Goal: Information Seeking & Learning: Learn about a topic

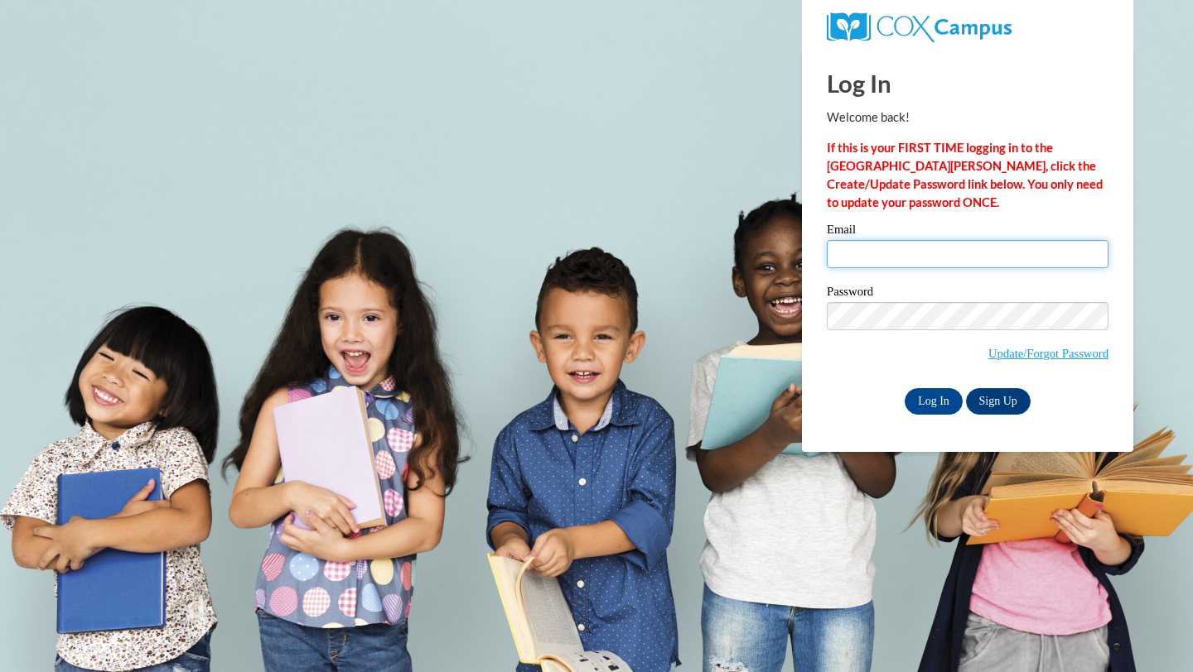
click at [925, 254] on input "Email" at bounding box center [968, 254] width 282 height 28
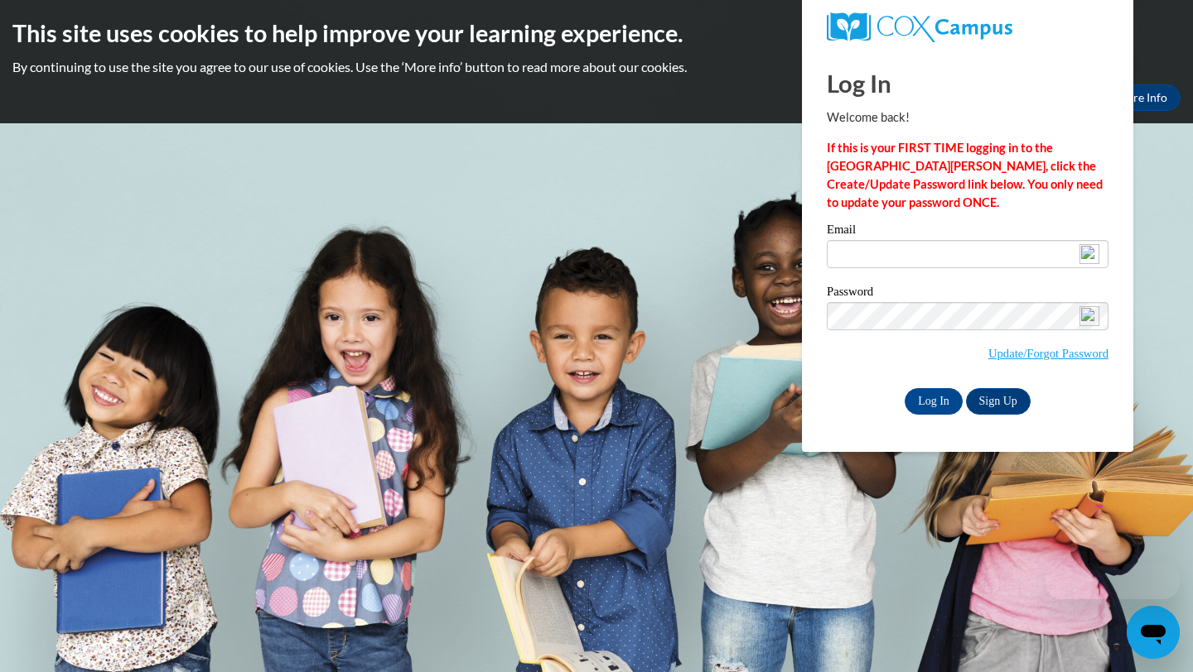
type input "mdurdencvmed@gmail.com"
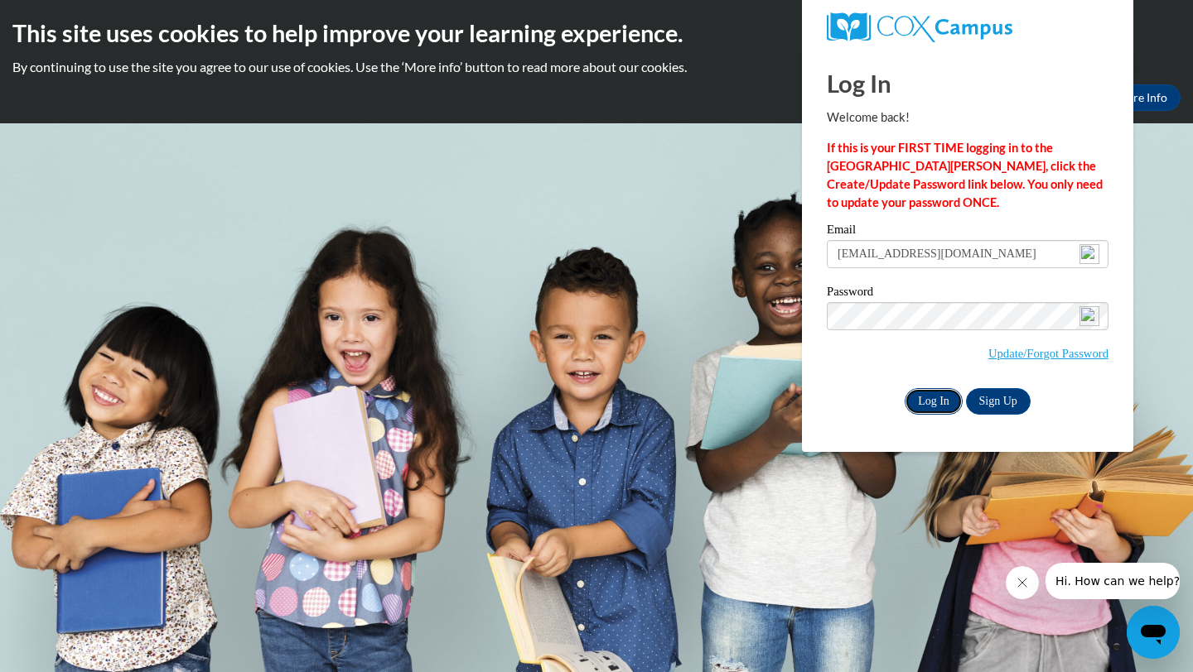
click at [932, 398] on input "Log In" at bounding box center [933, 401] width 58 height 27
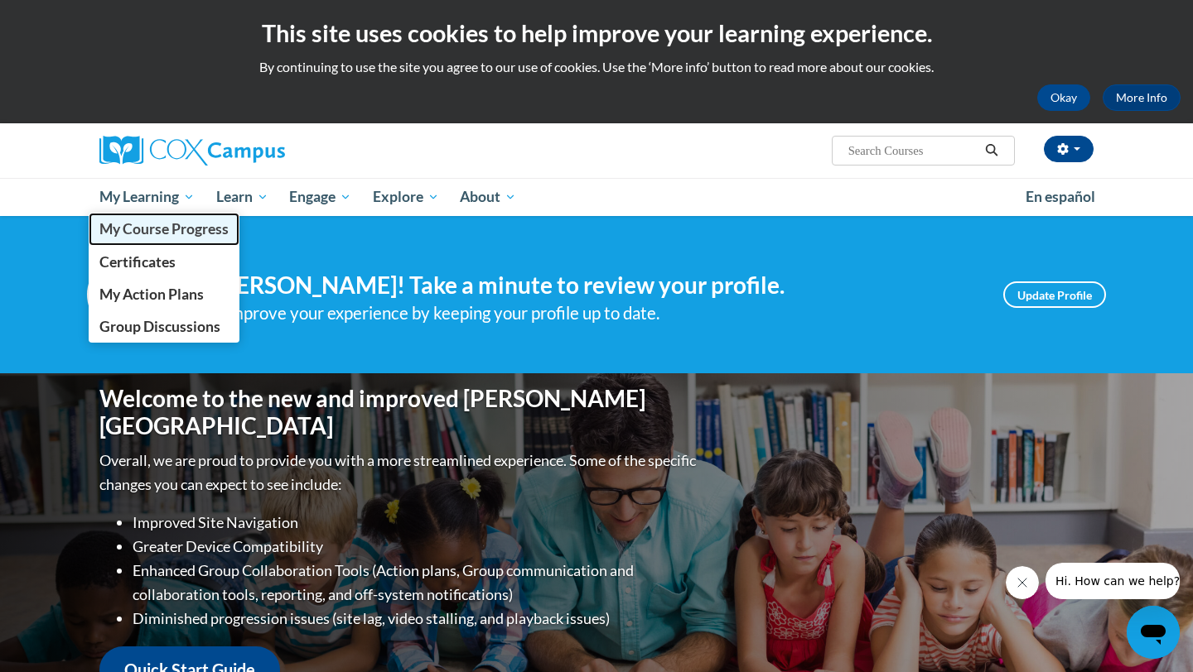
click at [175, 230] on span "My Course Progress" at bounding box center [163, 228] width 129 height 17
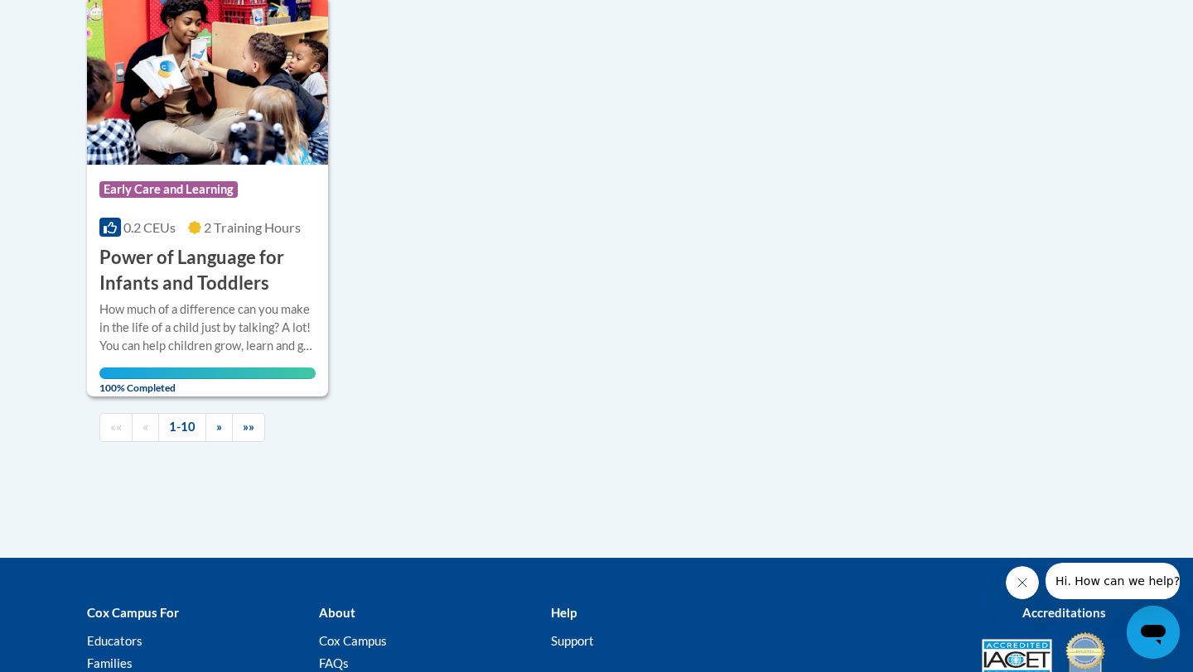
scroll to position [1822, 0]
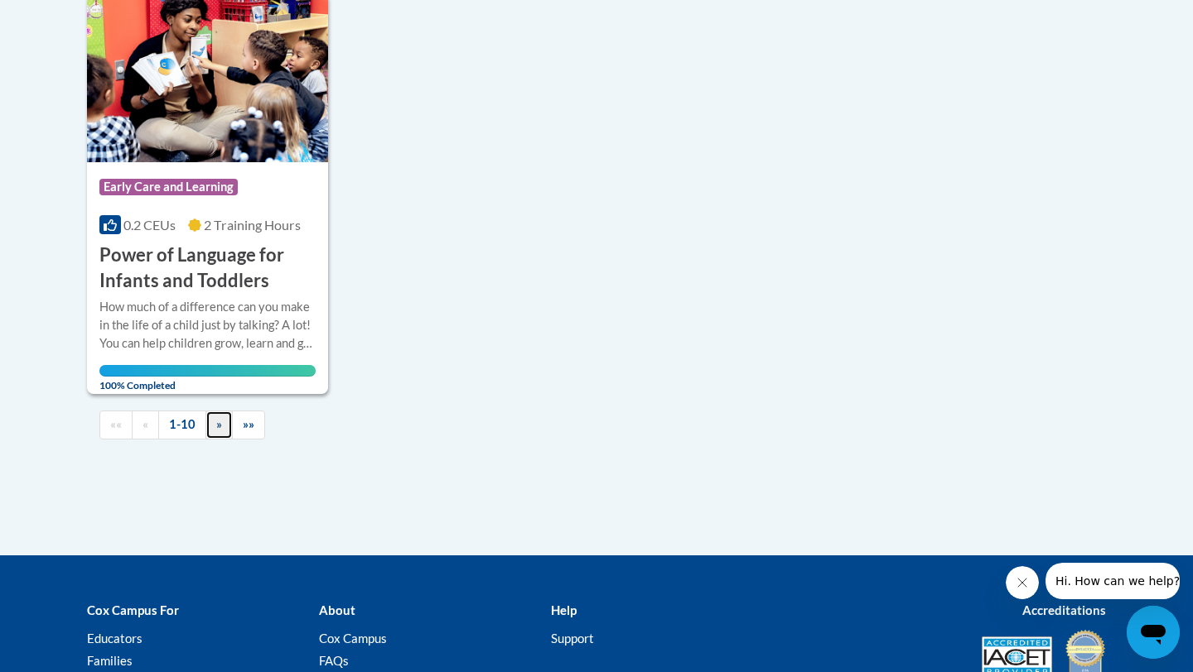
click at [220, 421] on span "»" at bounding box center [219, 424] width 6 height 14
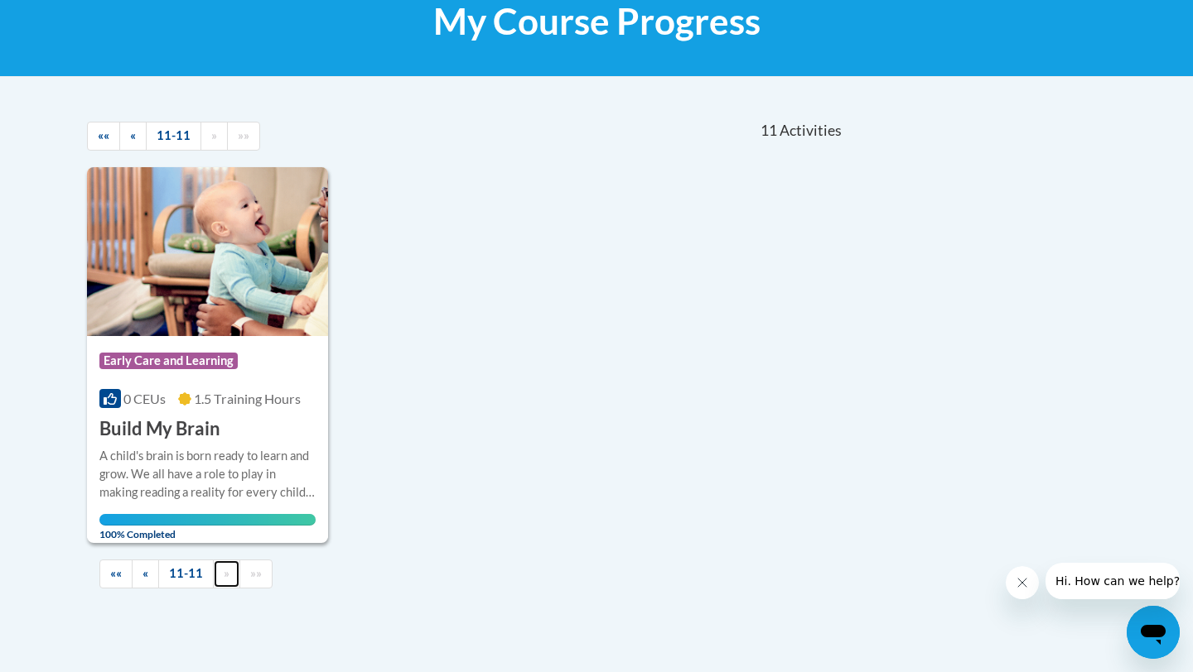
scroll to position [274, 0]
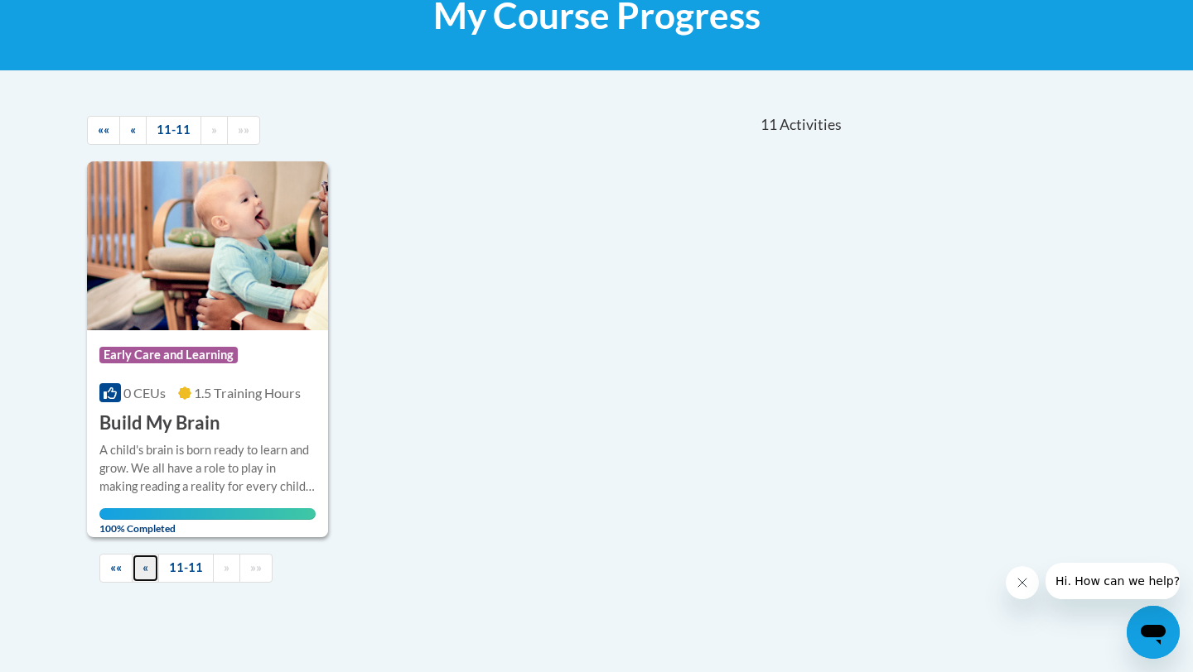
click at [144, 565] on span "«" at bounding box center [145, 568] width 6 height 14
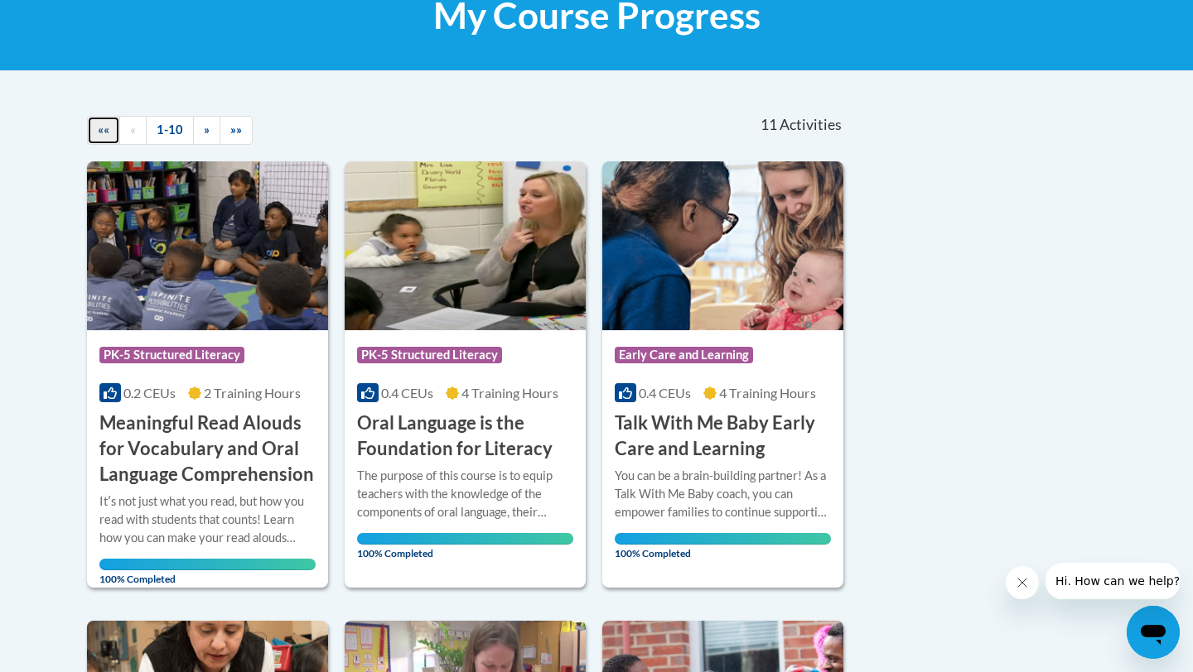
click at [104, 128] on span "««" at bounding box center [104, 130] width 12 height 14
click at [347, 123] on ul "«« « 1-10 » »»" at bounding box center [237, 130] width 301 height 29
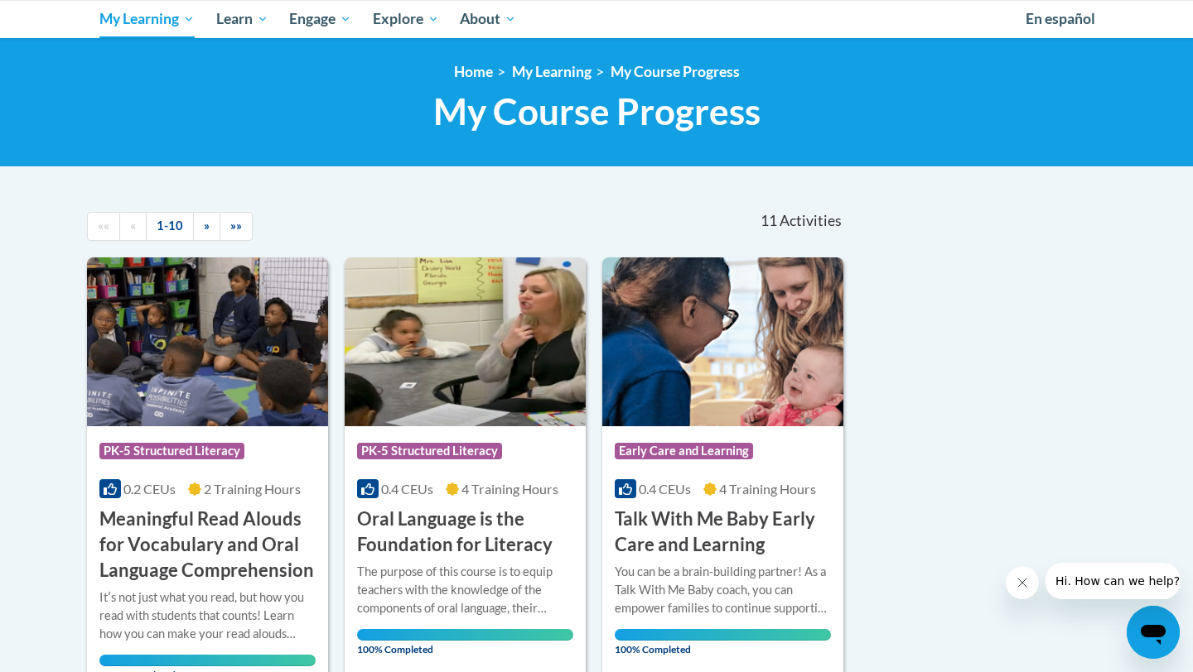
scroll to position [175, 0]
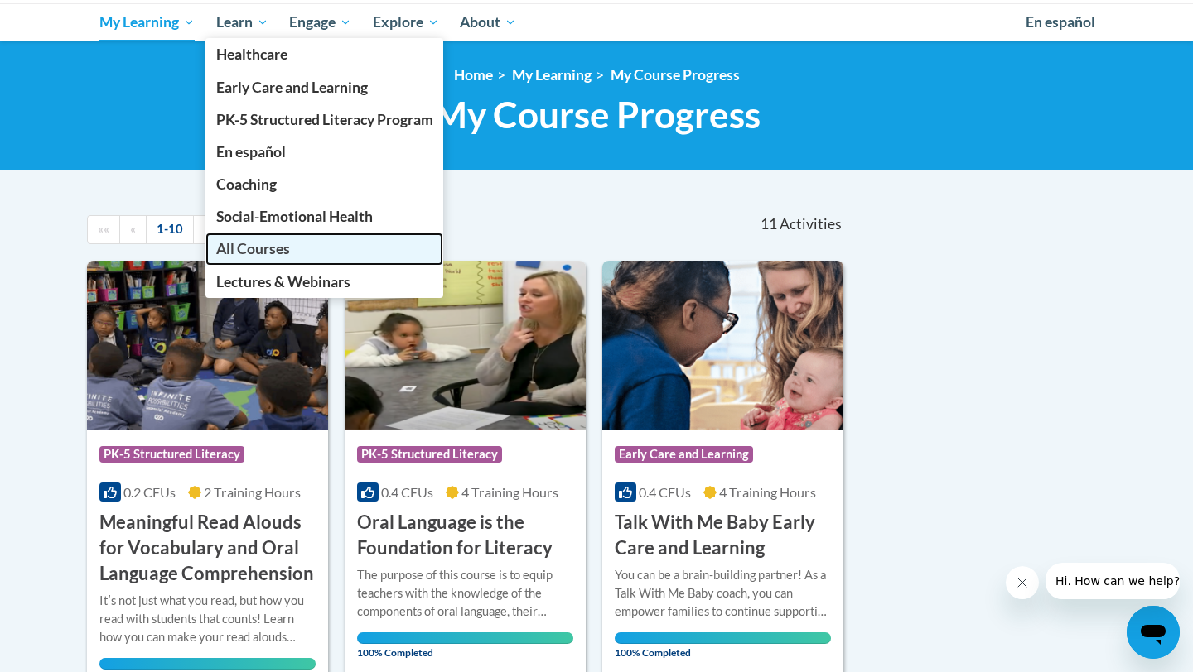
click at [261, 247] on span "All Courses" at bounding box center [253, 248] width 74 height 17
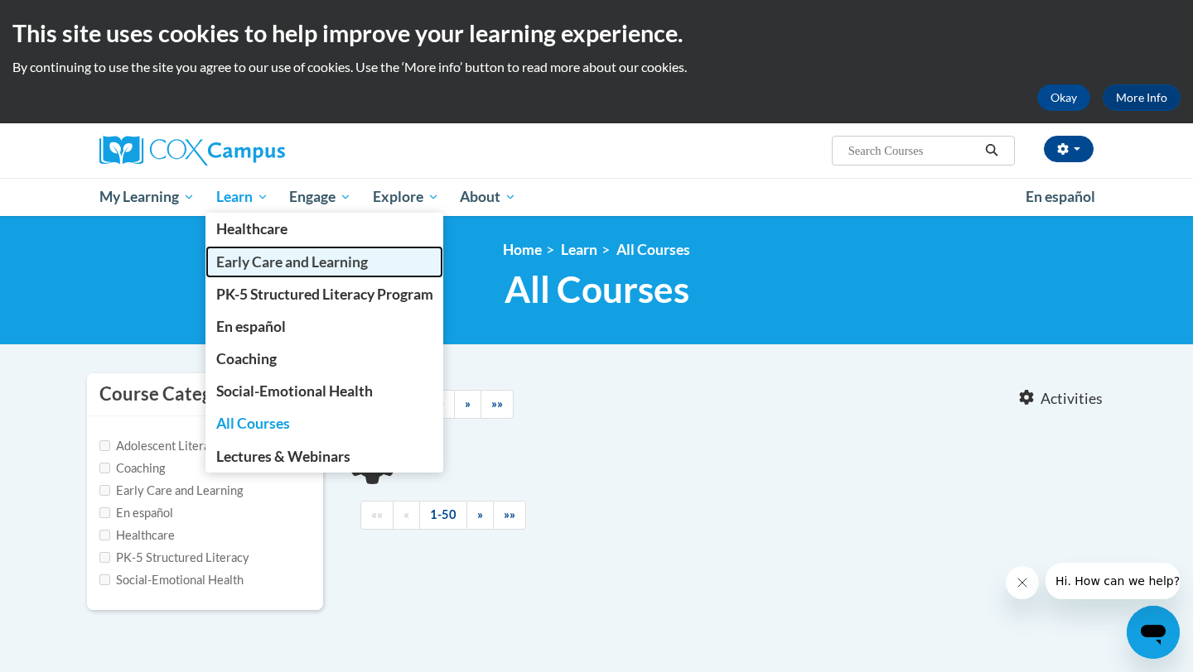
click at [272, 265] on span "Early Care and Learning" at bounding box center [292, 261] width 152 height 17
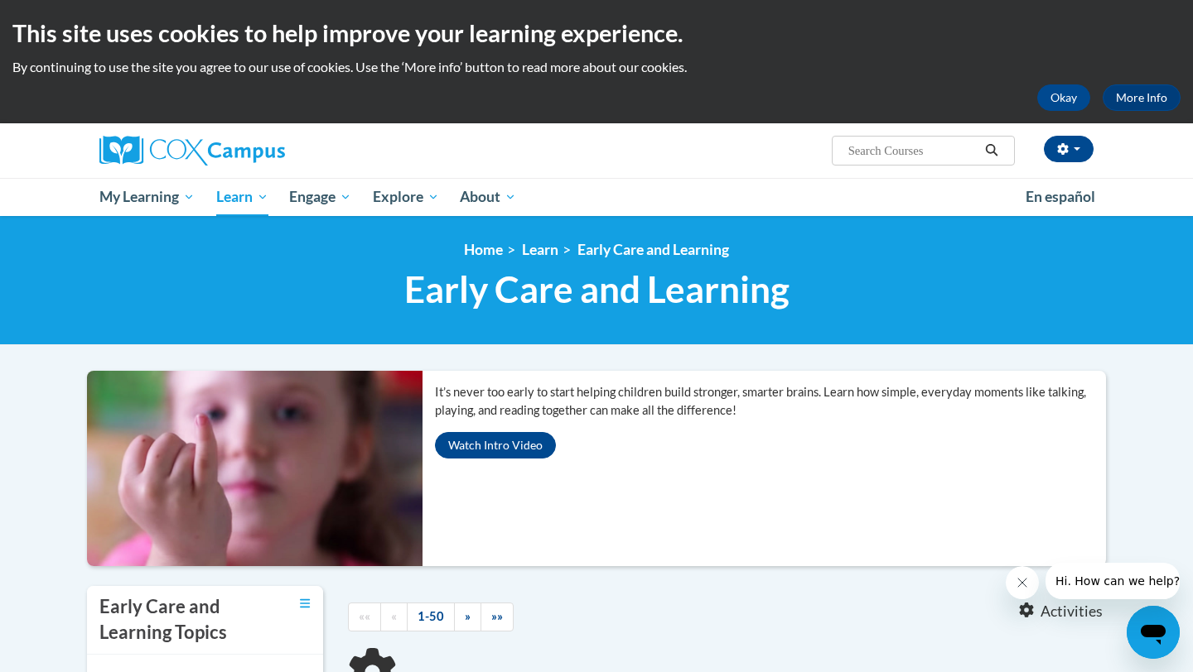
click at [1154, 382] on body "This site uses cookies to help improve your learning experience. By continuing …" at bounding box center [596, 577] width 1193 height 1154
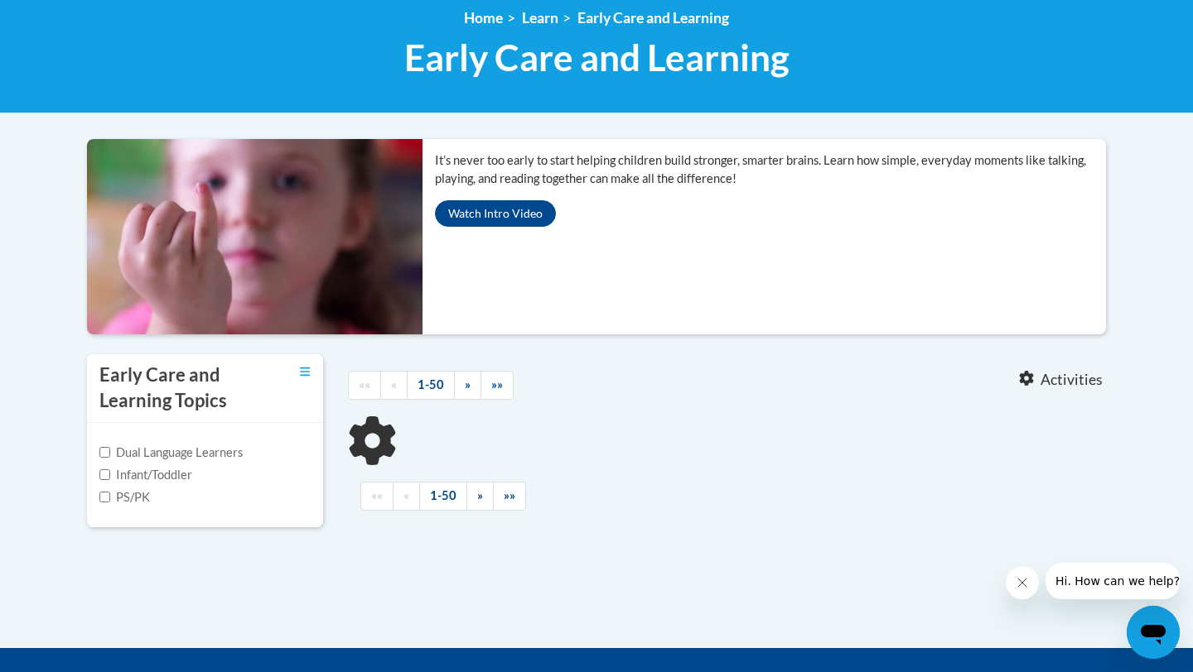
scroll to position [265, 0]
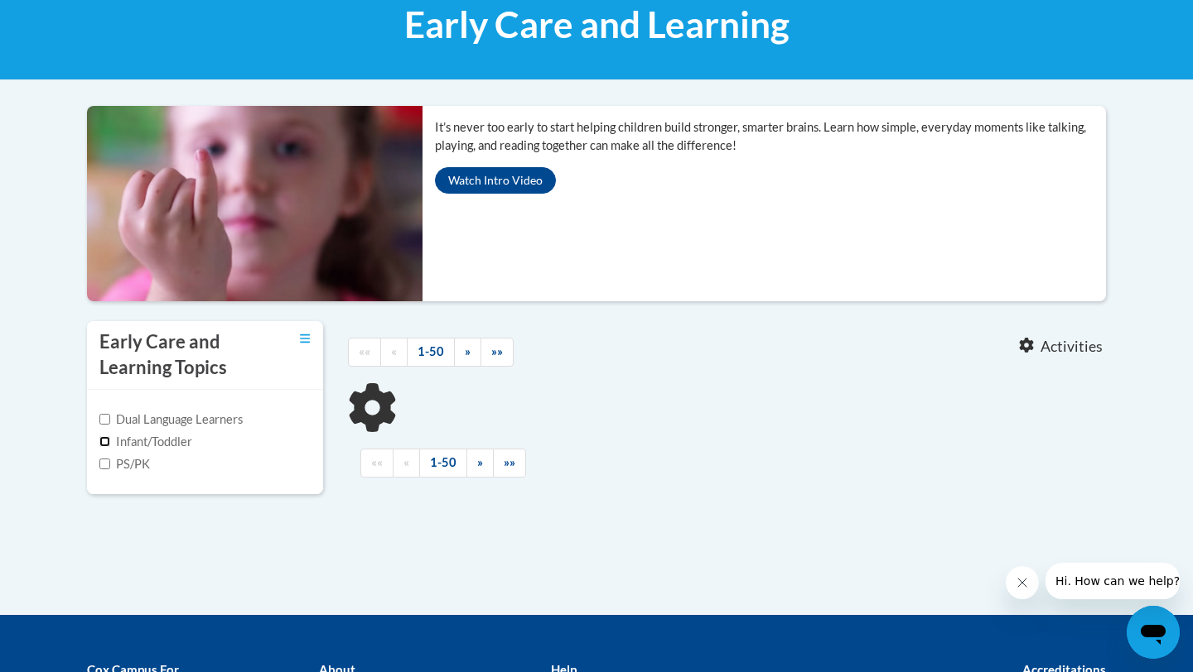
click at [107, 444] on input "Infant/Toddler" at bounding box center [104, 441] width 11 height 11
checkbox input "true"
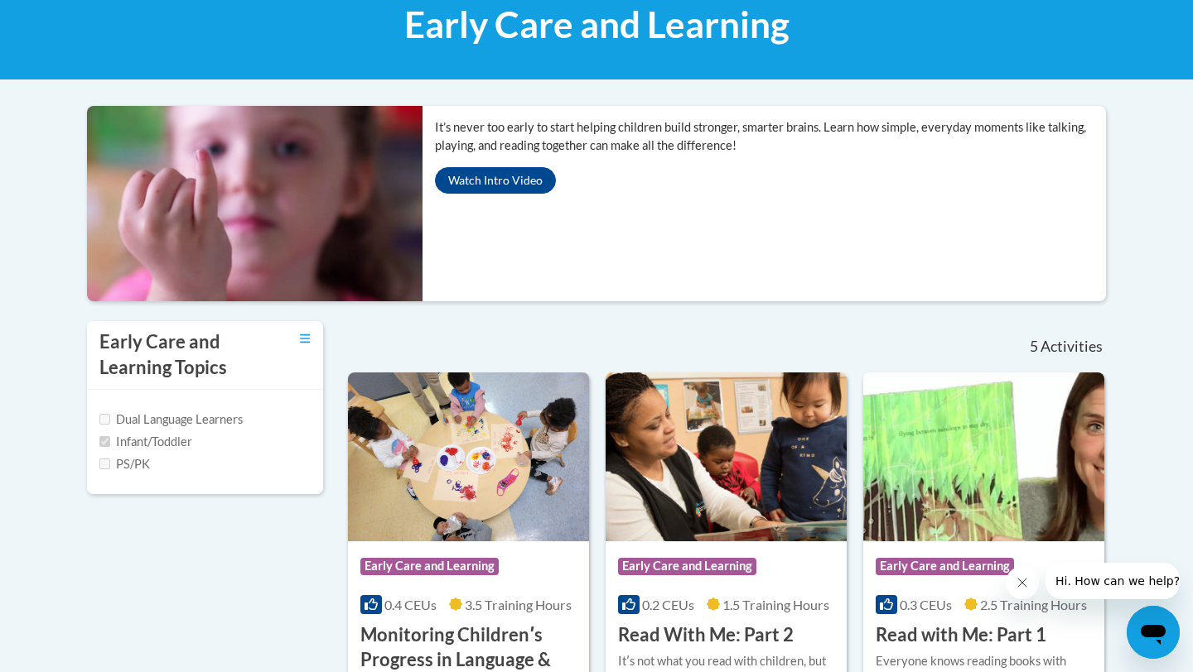
click at [1145, 385] on body "This site uses cookies to help improve your learning experience. By continuing …" at bounding box center [596, 647] width 1193 height 1824
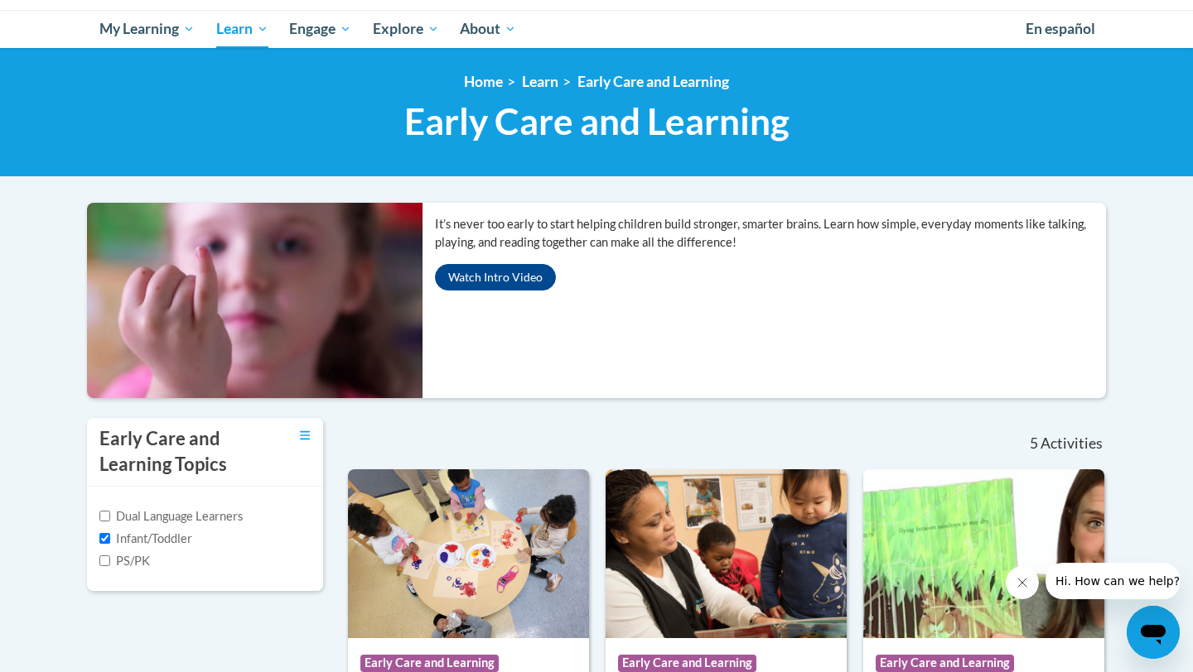
scroll to position [166, 0]
